Goal: Find specific page/section

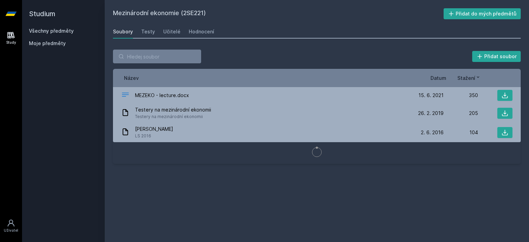
click at [62, 33] on link "Všechny předměty" at bounding box center [51, 31] width 45 height 6
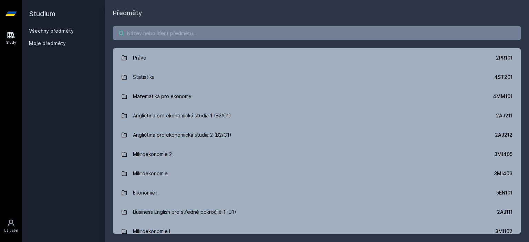
click at [146, 31] on input "search" at bounding box center [317, 33] width 408 height 14
click at [103, 180] on div "Studium Všechny předměty Moje předměty" at bounding box center [63, 121] width 83 height 242
click at [152, 34] on input "search" at bounding box center [317, 33] width 408 height 14
click at [152, 34] on input "b" at bounding box center [317, 33] width 408 height 14
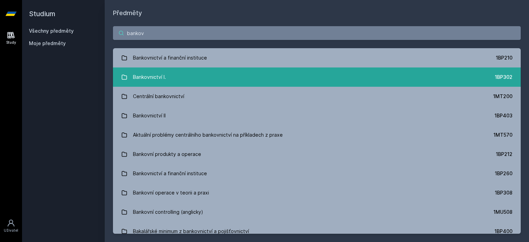
type input "bankov"
click at [160, 82] on div "Bankovnictví I." at bounding box center [149, 77] width 33 height 14
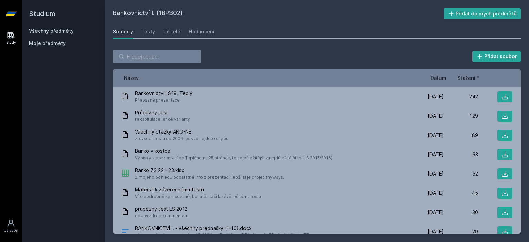
click at [440, 78] on span "Datum" at bounding box center [438, 77] width 16 height 7
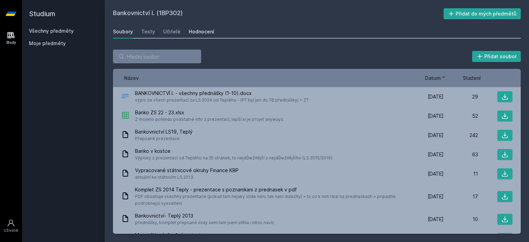
click at [206, 34] on div "Hodnocení" at bounding box center [201, 31] width 25 height 7
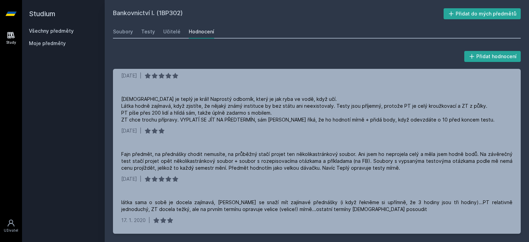
scroll to position [139, 0]
